Goal: Task Accomplishment & Management: Use online tool/utility

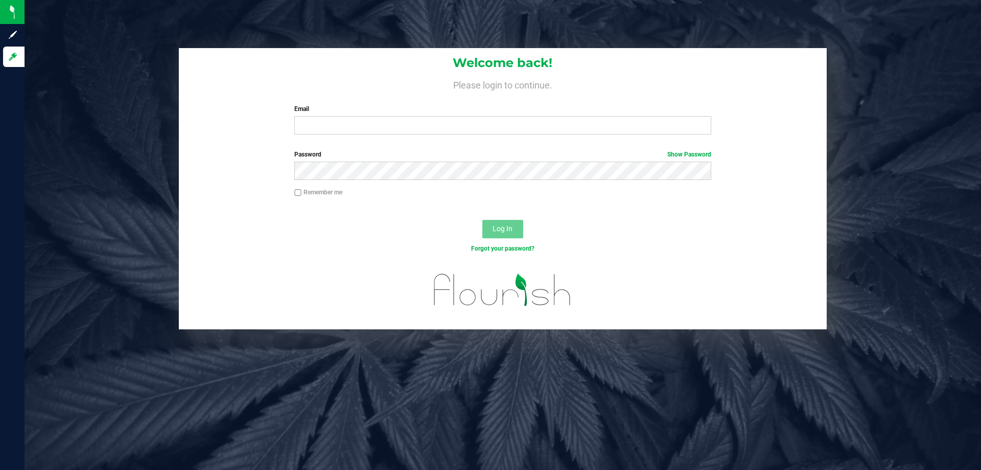
click at [333, 127] on input "Email" at bounding box center [502, 125] width 416 height 18
type input "[EMAIL_ADDRESS][DOMAIN_NAME]"
click at [482, 220] on button "Log In" at bounding box center [502, 229] width 41 height 18
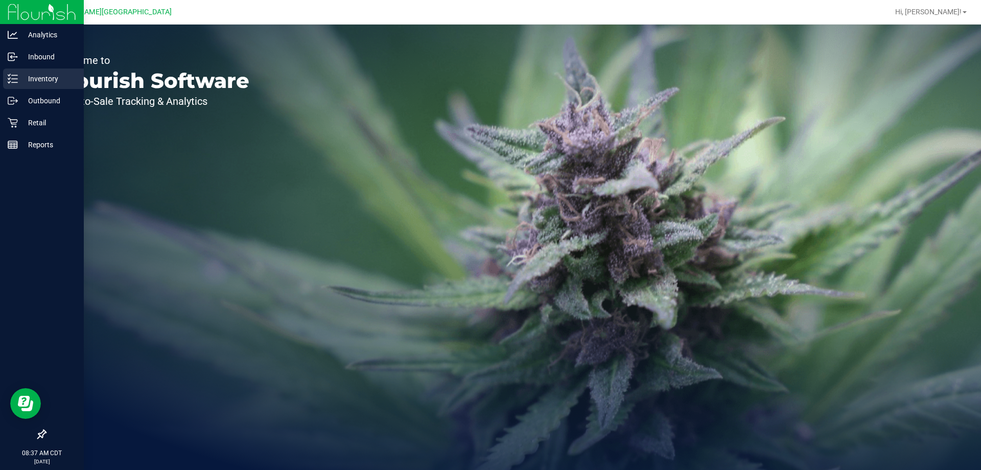
click at [46, 81] on p "Inventory" at bounding box center [48, 79] width 61 height 12
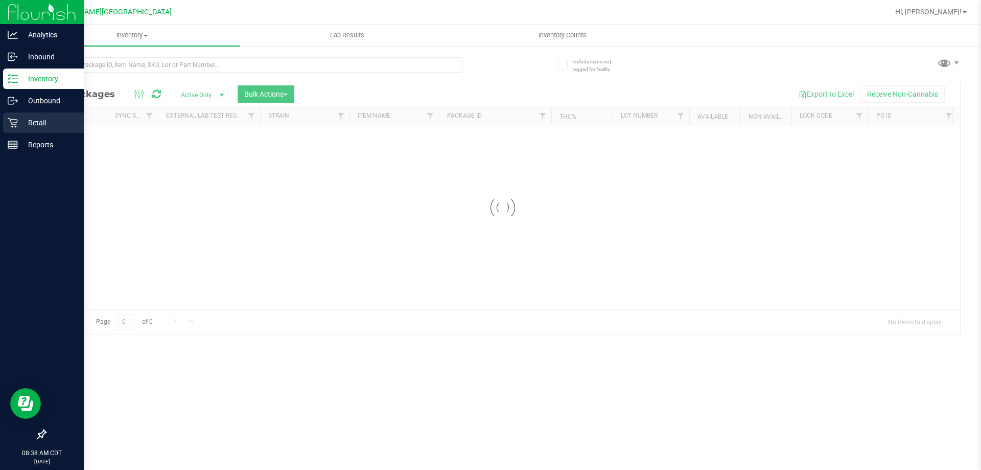
click at [42, 118] on p "Retail" at bounding box center [48, 123] width 61 height 12
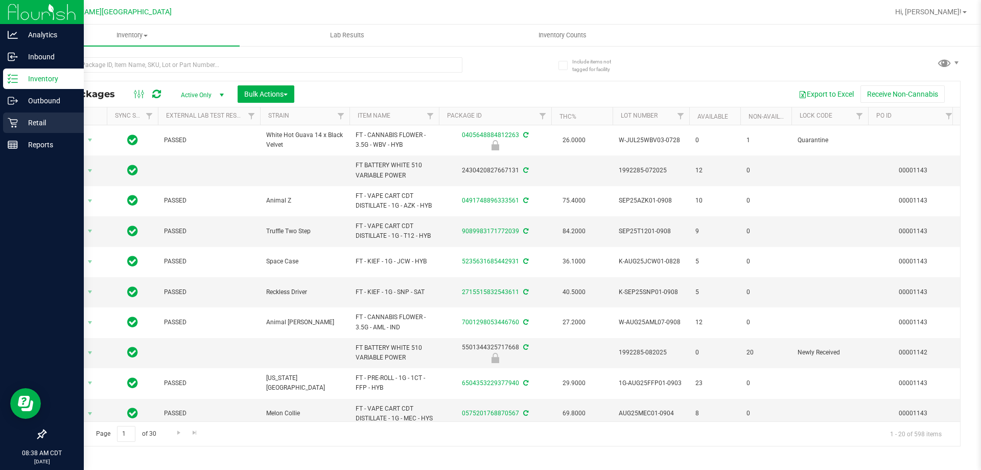
click at [42, 118] on p "Retail" at bounding box center [48, 123] width 61 height 12
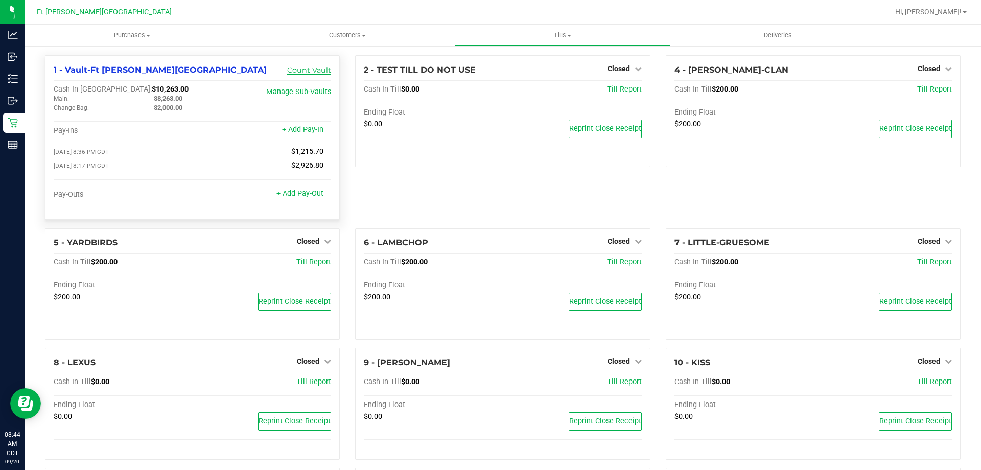
click at [302, 72] on link "Count Vault" at bounding box center [309, 69] width 44 height 9
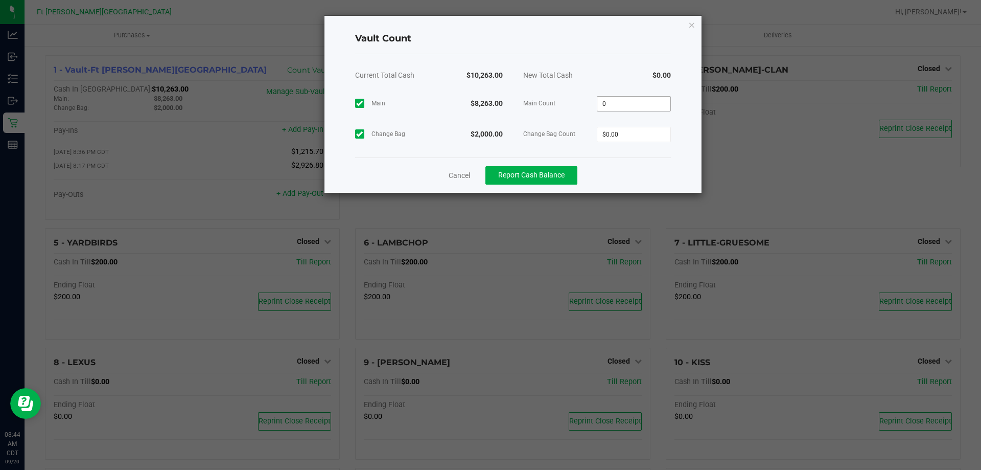
click at [658, 104] on input "0" at bounding box center [633, 104] width 73 height 14
type input "$8,263.00"
click at [645, 135] on input "0" at bounding box center [633, 134] width 73 height 14
type input "$2,000.00"
click at [655, 158] on div "Cancel Report Cash Balance" at bounding box center [513, 174] width 316 height 35
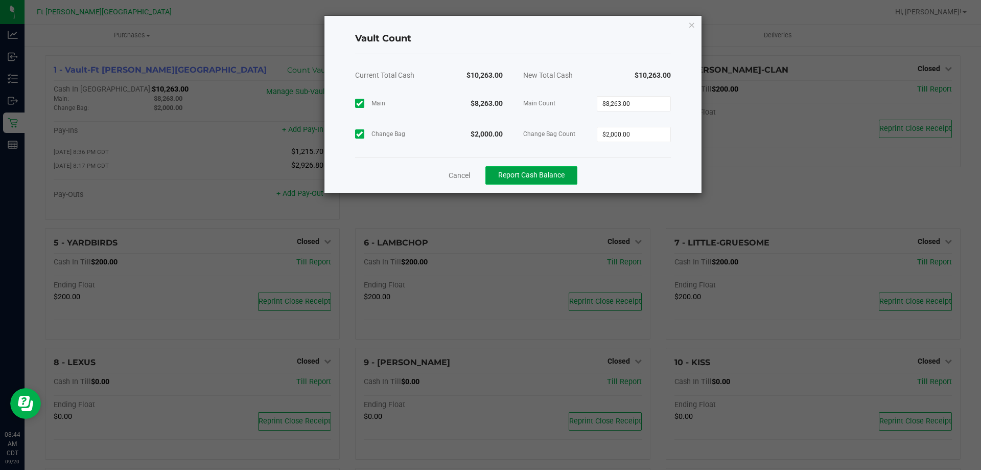
click at [552, 174] on span "Report Cash Balance" at bounding box center [531, 175] width 66 height 8
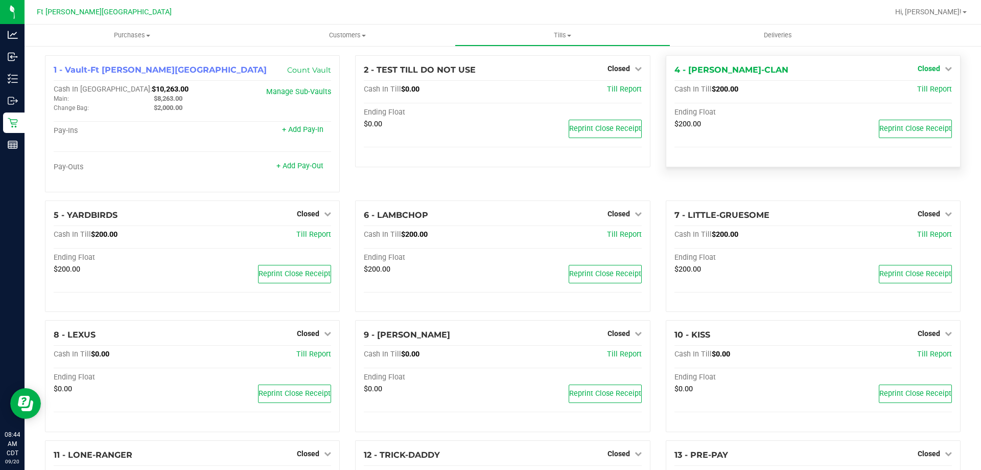
click at [945, 68] on icon at bounding box center [948, 68] width 7 height 7
click at [930, 88] on link "Open Till" at bounding box center [928, 90] width 27 height 8
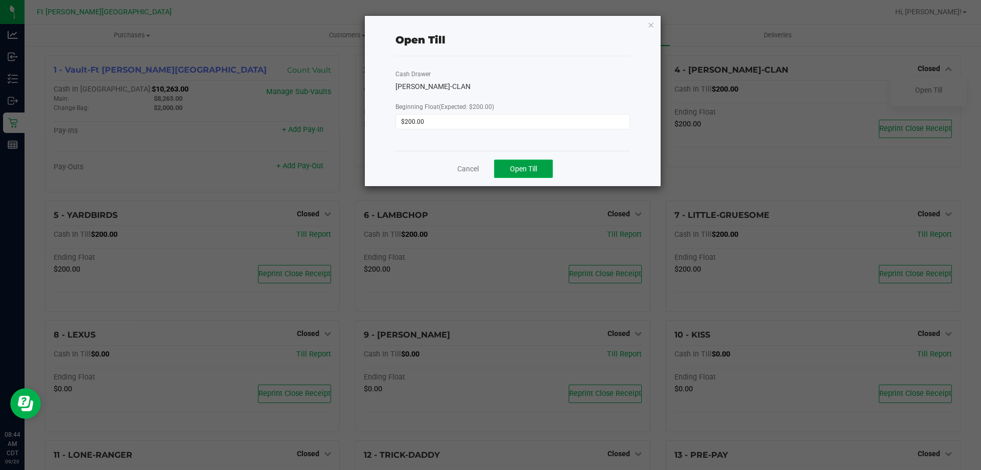
click at [526, 176] on button "Open Till" at bounding box center [523, 168] width 59 height 18
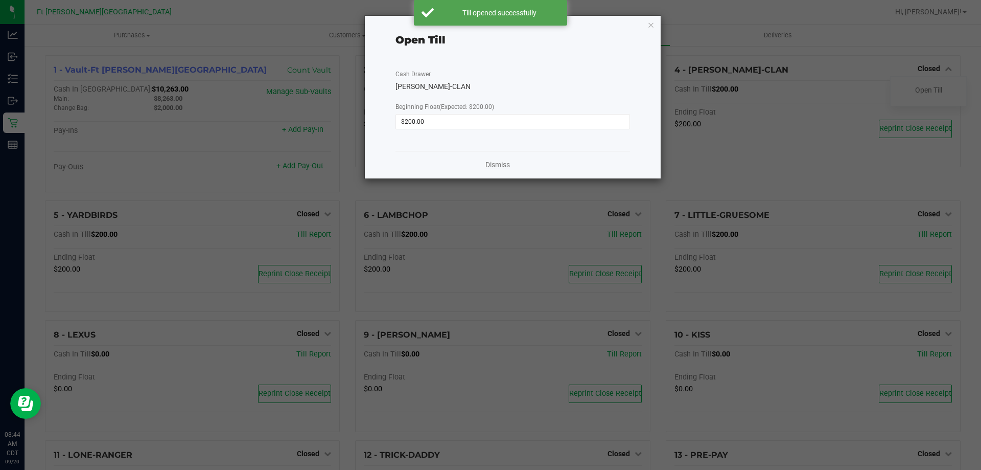
click at [498, 166] on link "Dismiss" at bounding box center [497, 164] width 25 height 11
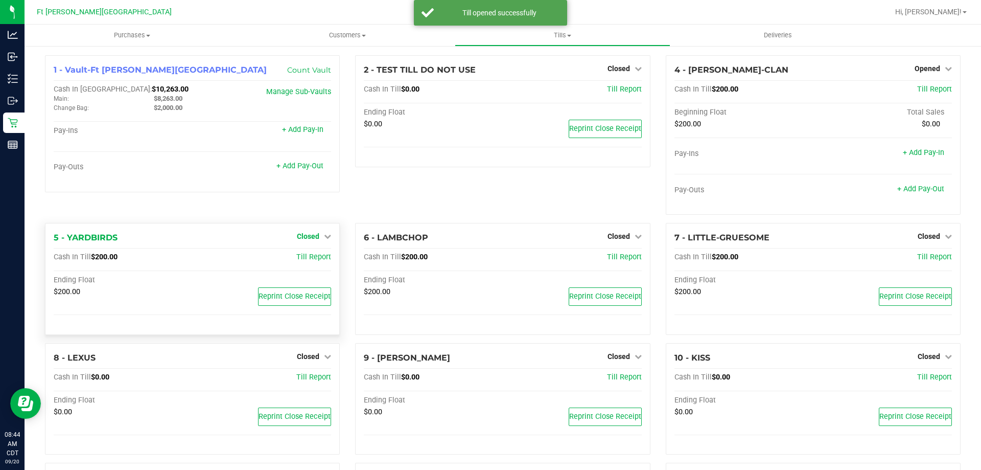
click at [304, 212] on div "1 - Vault-Ft Walton Beach Count Vault Cash In Vault: $10,263.00 Main: $8,263.00…" at bounding box center [192, 139] width 310 height 168
click at [300, 232] on span "Closed" at bounding box center [308, 236] width 22 height 8
click at [306, 257] on link "Open Till" at bounding box center [307, 257] width 27 height 8
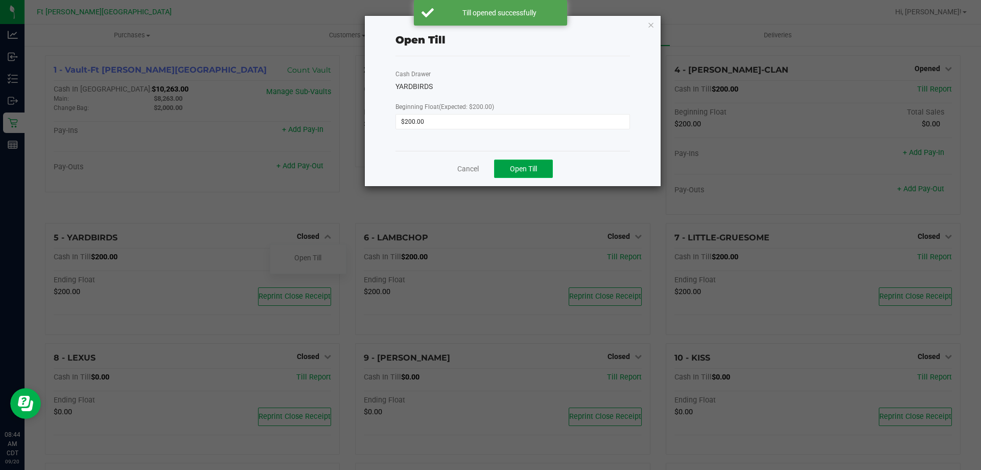
click at [513, 174] on button "Open Till" at bounding box center [523, 168] width 59 height 18
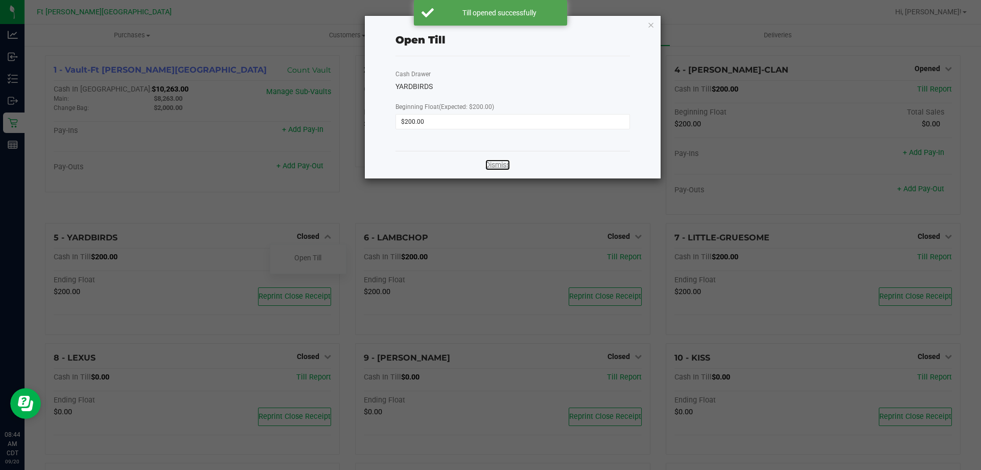
click at [498, 167] on link "Dismiss" at bounding box center [497, 164] width 25 height 11
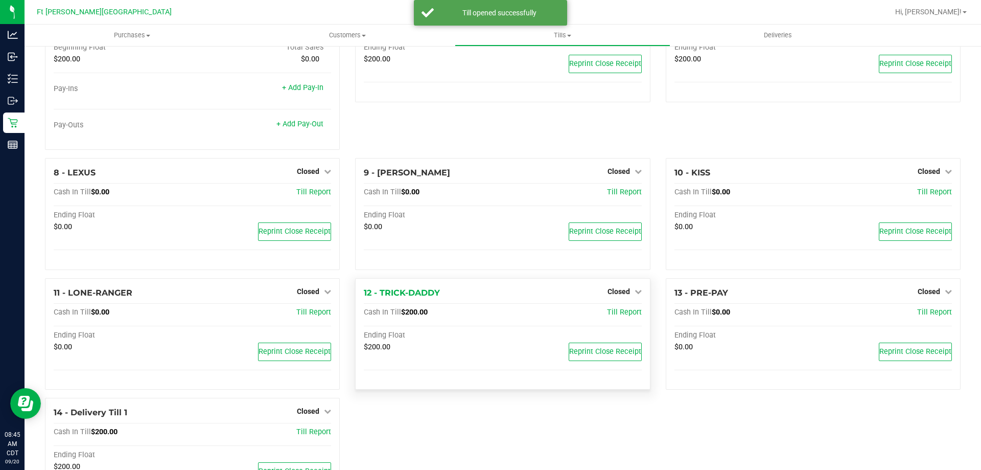
scroll to position [255, 0]
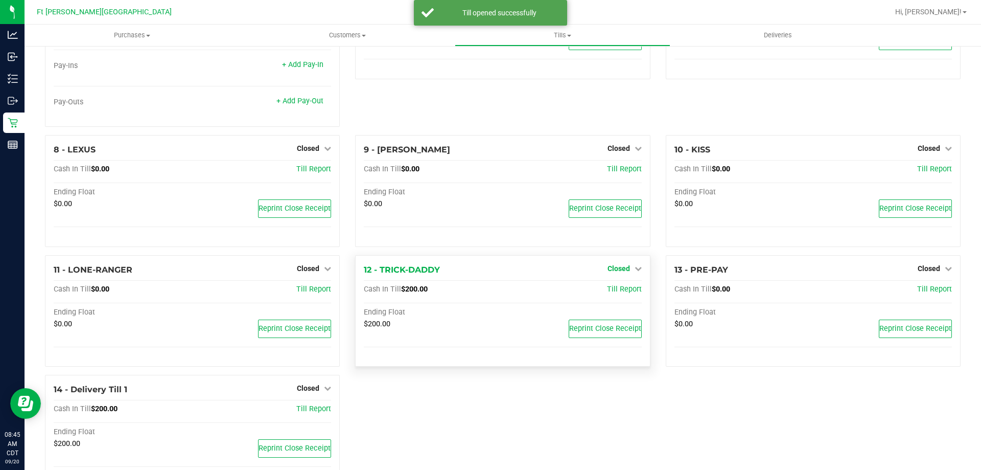
click at [612, 267] on span "Closed" at bounding box center [619, 268] width 22 height 8
click at [616, 286] on link "Open Till" at bounding box center [618, 289] width 27 height 8
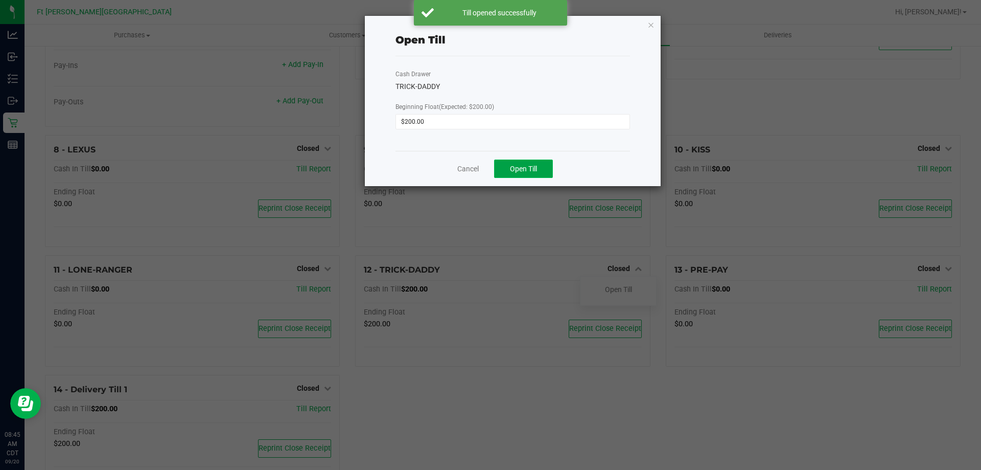
click at [525, 165] on span "Open Till" at bounding box center [523, 169] width 27 height 8
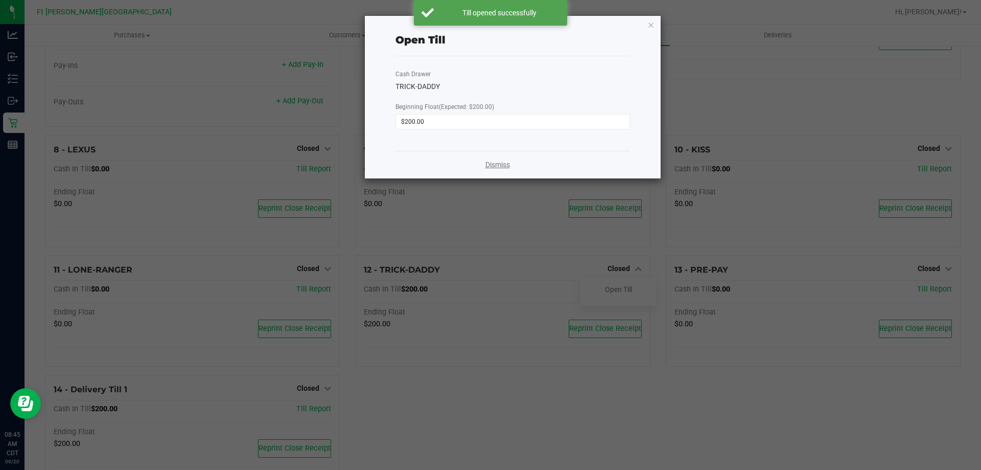
click at [500, 165] on link "Dismiss" at bounding box center [497, 164] width 25 height 11
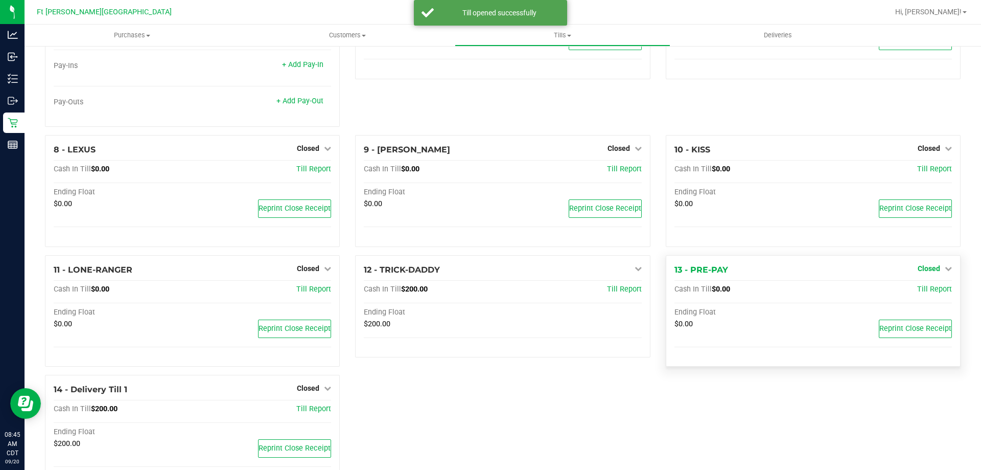
click at [918, 265] on span "Closed" at bounding box center [929, 268] width 22 height 8
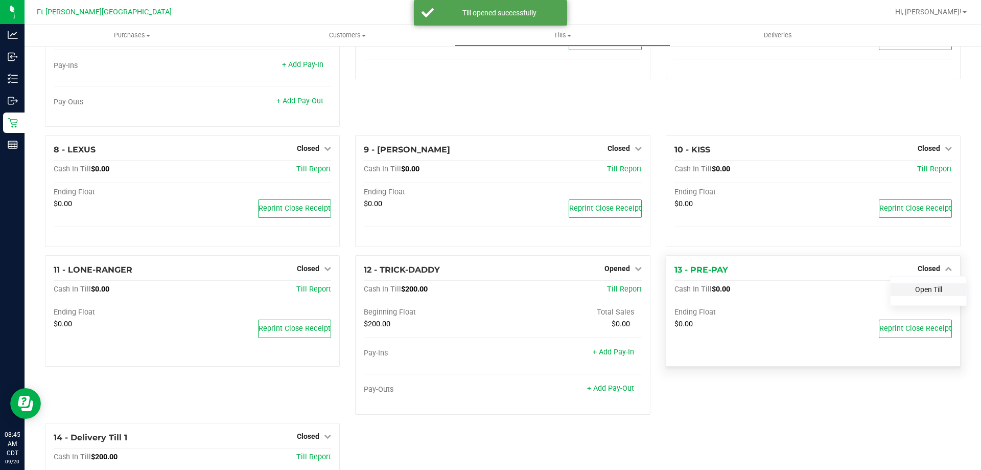
click at [916, 289] on link "Open Till" at bounding box center [928, 289] width 27 height 8
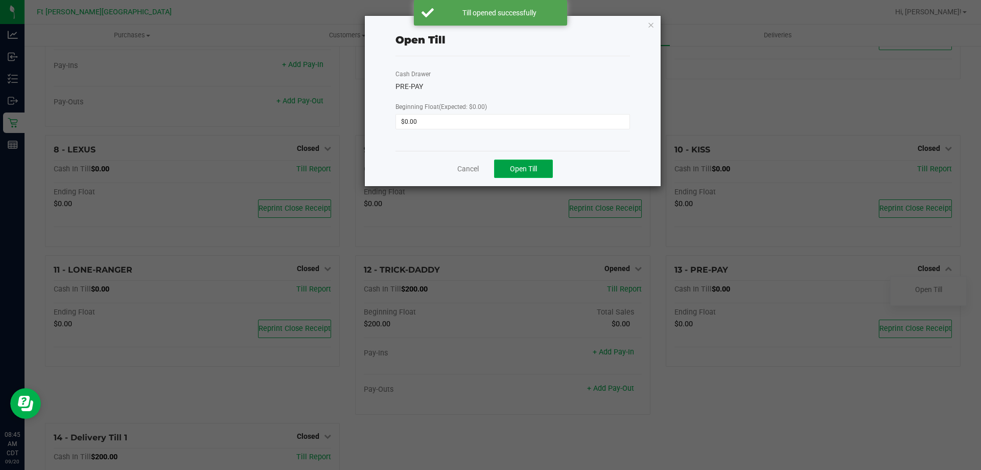
click at [518, 173] on button "Open Till" at bounding box center [523, 168] width 59 height 18
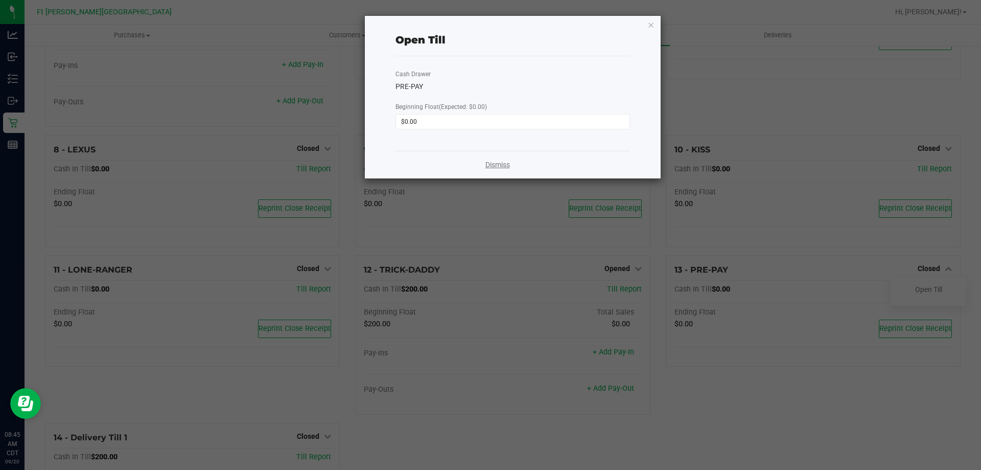
click at [503, 163] on link "Dismiss" at bounding box center [497, 164] width 25 height 11
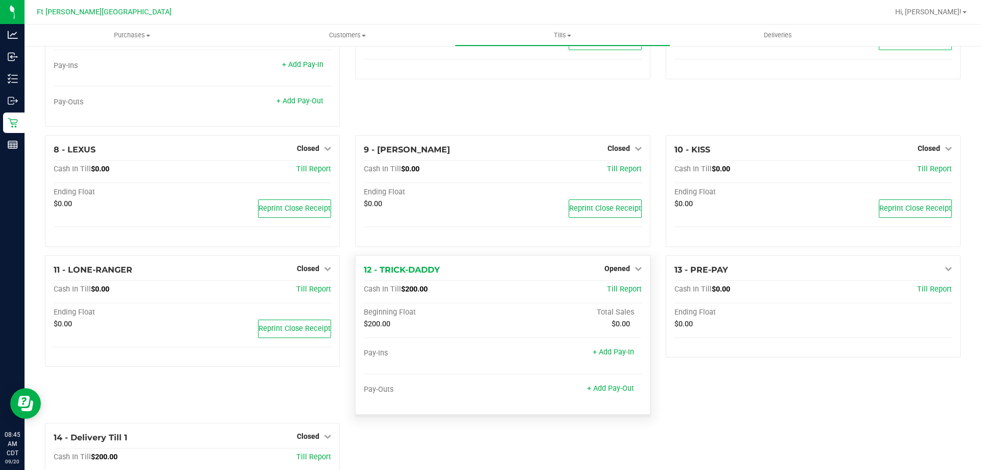
scroll to position [0, 0]
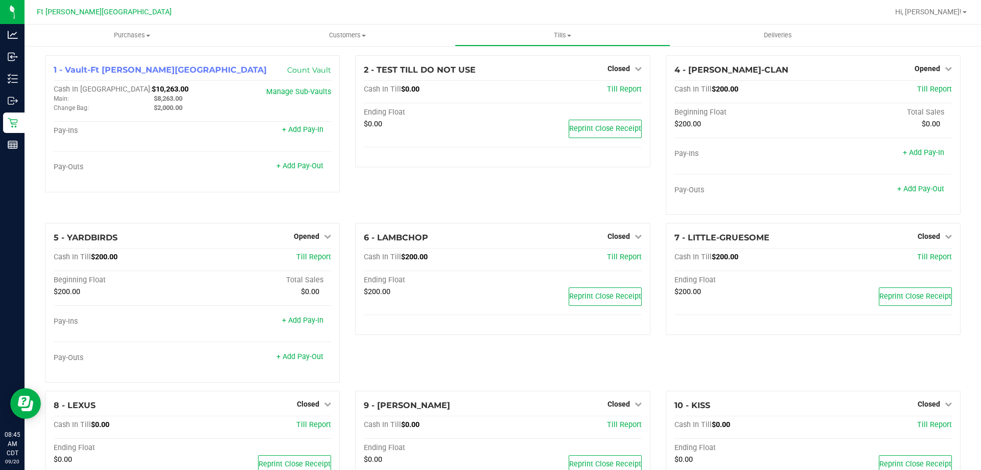
click at [404, 199] on div "2 - TEST TILL DO NOT USE Closed Open Till Cash In Till $0.00 Till Report Ending…" at bounding box center [502, 139] width 310 height 168
click at [444, 175] on div "2 - TEST TILL DO NOT USE Closed Open Till Cash In Till $0.00 Till Report Ending…" at bounding box center [502, 139] width 310 height 168
